Goal: Task Accomplishment & Management: Manage account settings

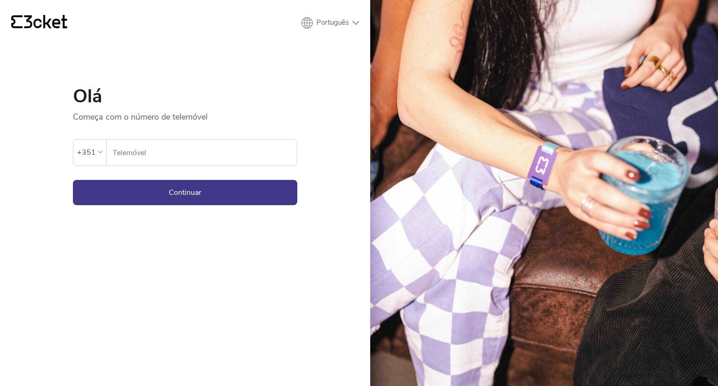
click at [196, 152] on input "Telemóvel" at bounding box center [204, 153] width 185 height 26
type input "914524161"
click at [185, 192] on button "Continuar" at bounding box center [185, 192] width 225 height 25
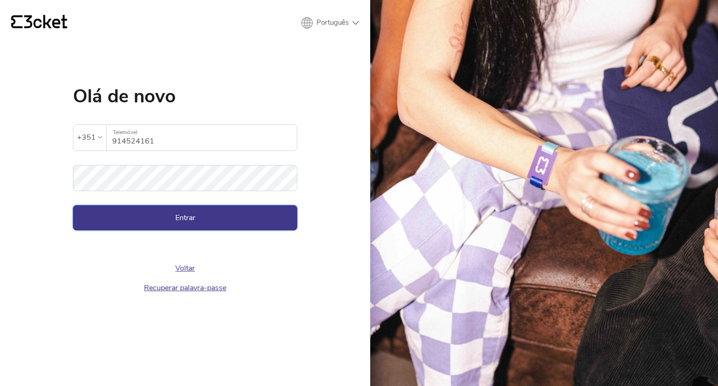
click at [166, 219] on button "Entrar" at bounding box center [185, 217] width 225 height 25
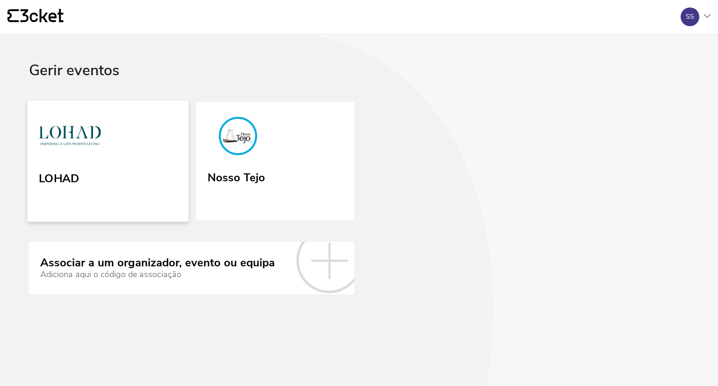
click at [135, 175] on link "LOHAD" at bounding box center [108, 161] width 161 height 121
